Goal: Task Accomplishment & Management: Manage account settings

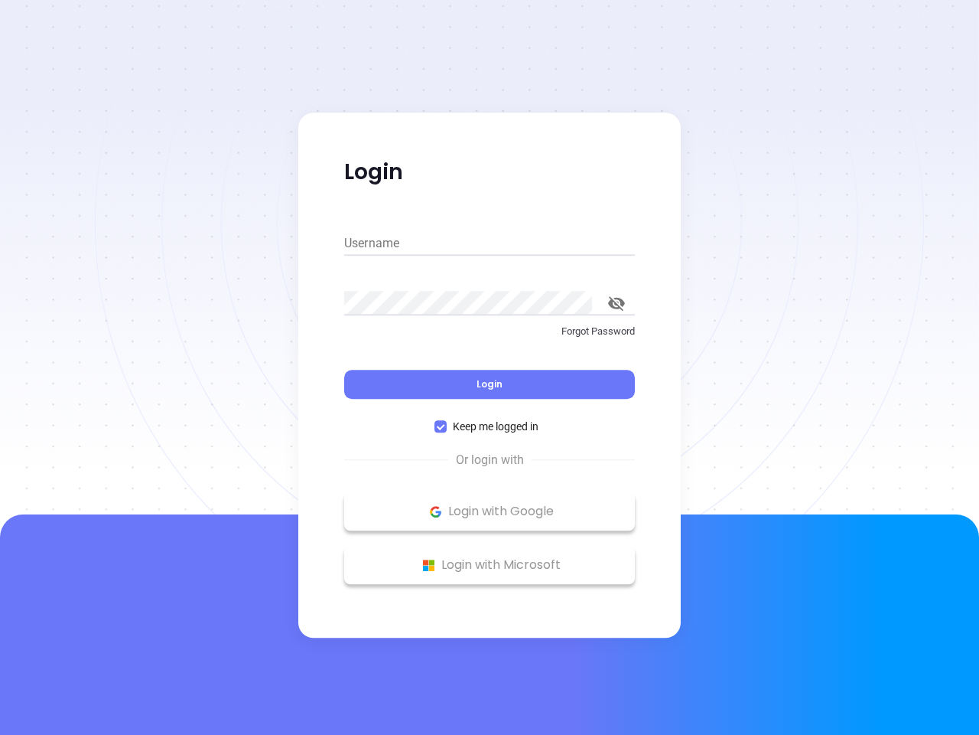
click at [490, 367] on div "Login" at bounding box center [489, 374] width 291 height 47
click at [490, 243] on input "Username" at bounding box center [489, 243] width 291 height 24
click at [617, 303] on icon "toggle password visibility" at bounding box center [616, 303] width 17 height 15
click at [490, 384] on span "Login" at bounding box center [490, 383] width 26 height 13
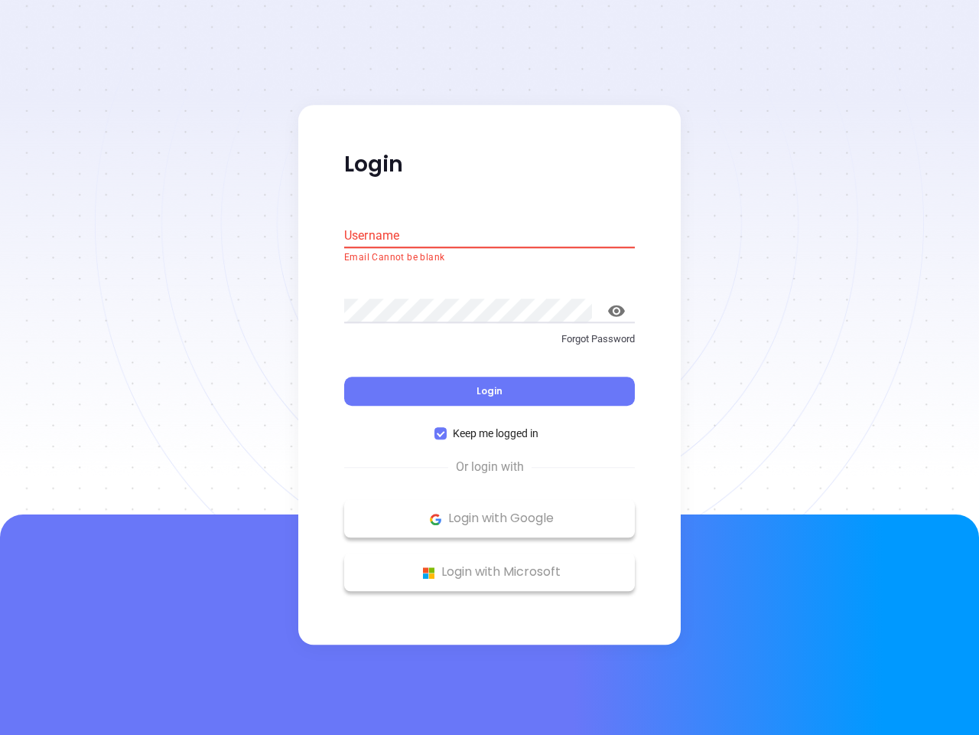
click at [490, 426] on span "Keep me logged in" at bounding box center [496, 433] width 98 height 17
click at [447, 428] on input "Keep me logged in" at bounding box center [441, 434] width 12 height 12
checkbox input "false"
click at [490, 511] on p "Login with Google" at bounding box center [489, 518] width 275 height 23
click at [490, 565] on p "Login with Microsoft" at bounding box center [489, 572] width 275 height 23
